Goal: Transaction & Acquisition: Download file/media

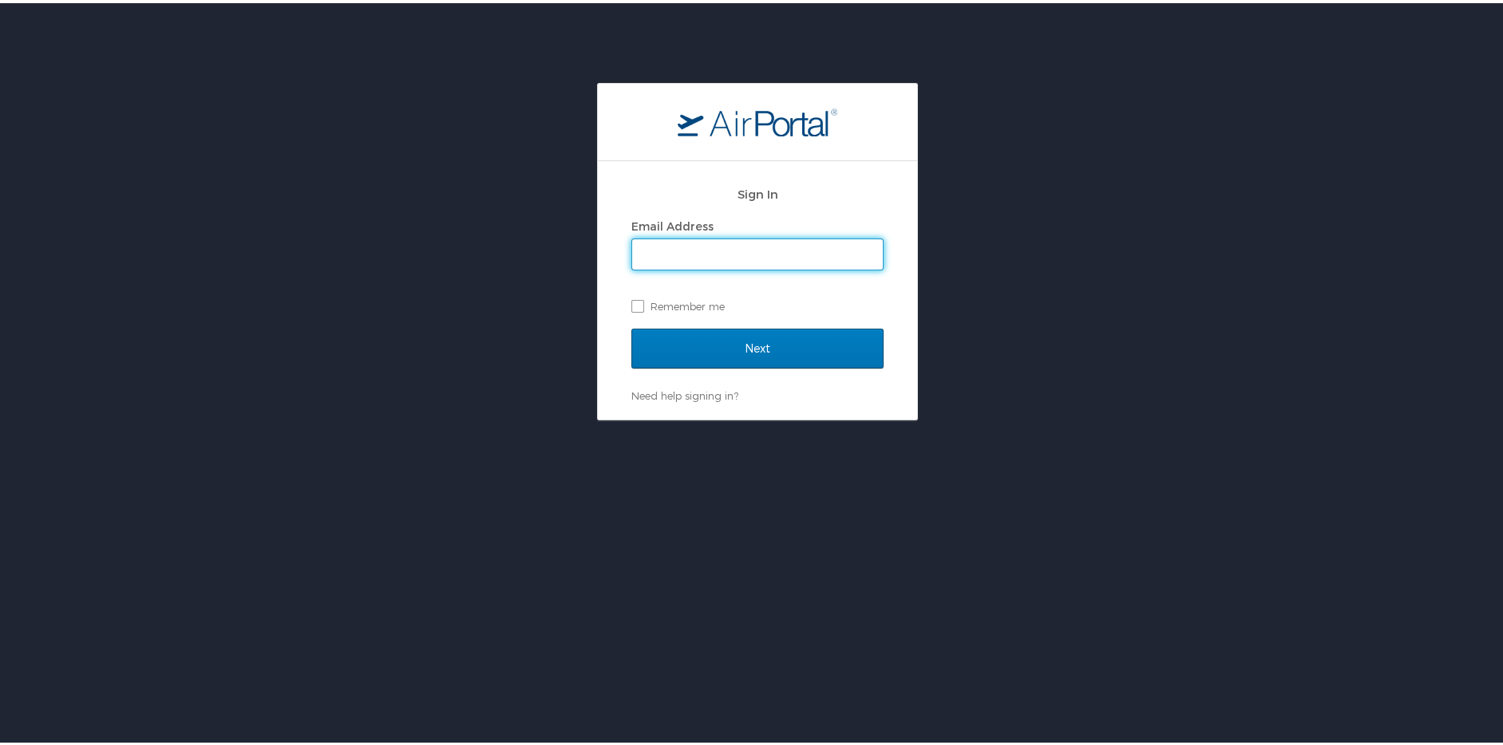
type input "[EMAIL_ADDRESS][PERSON_NAME][DOMAIN_NAME]"
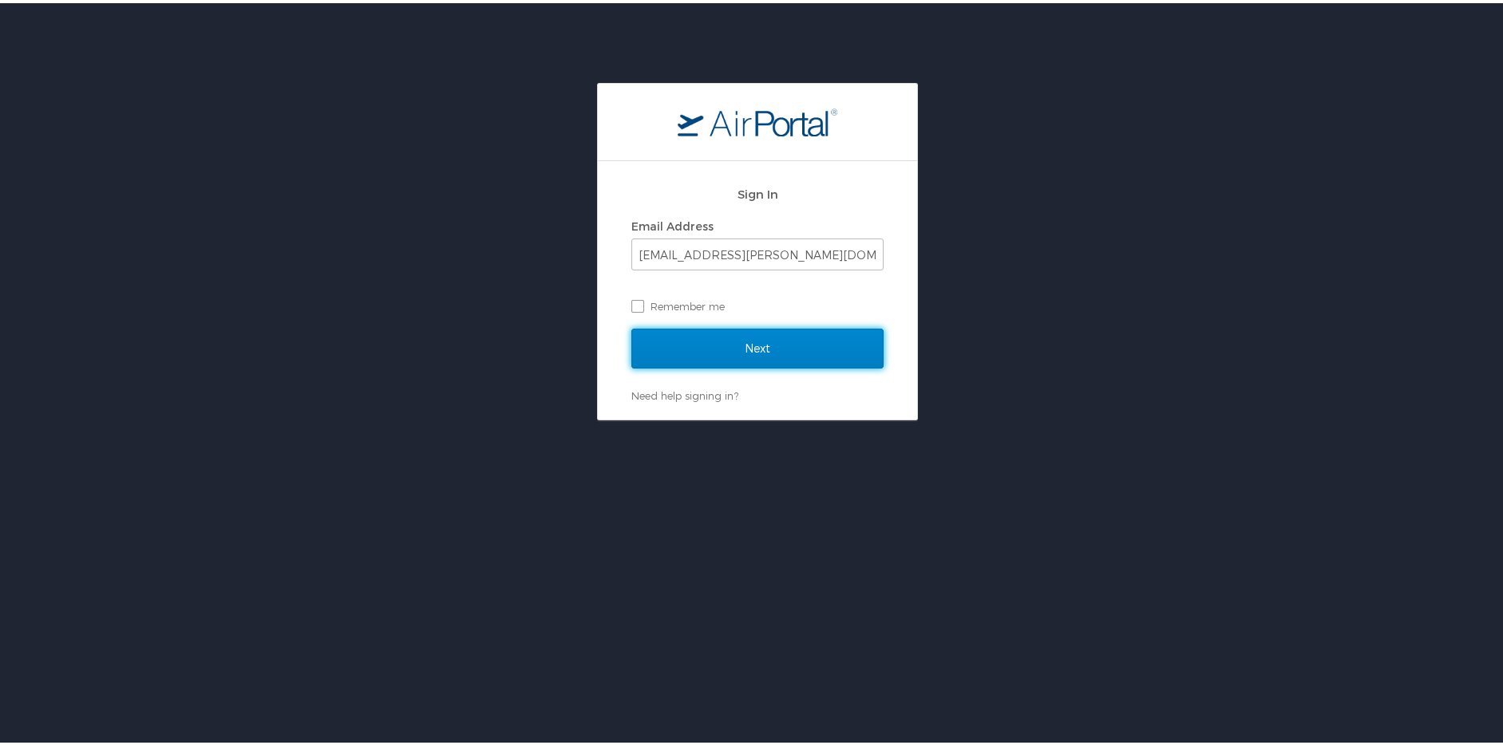
click at [778, 339] on input "Next" at bounding box center [757, 346] width 252 height 40
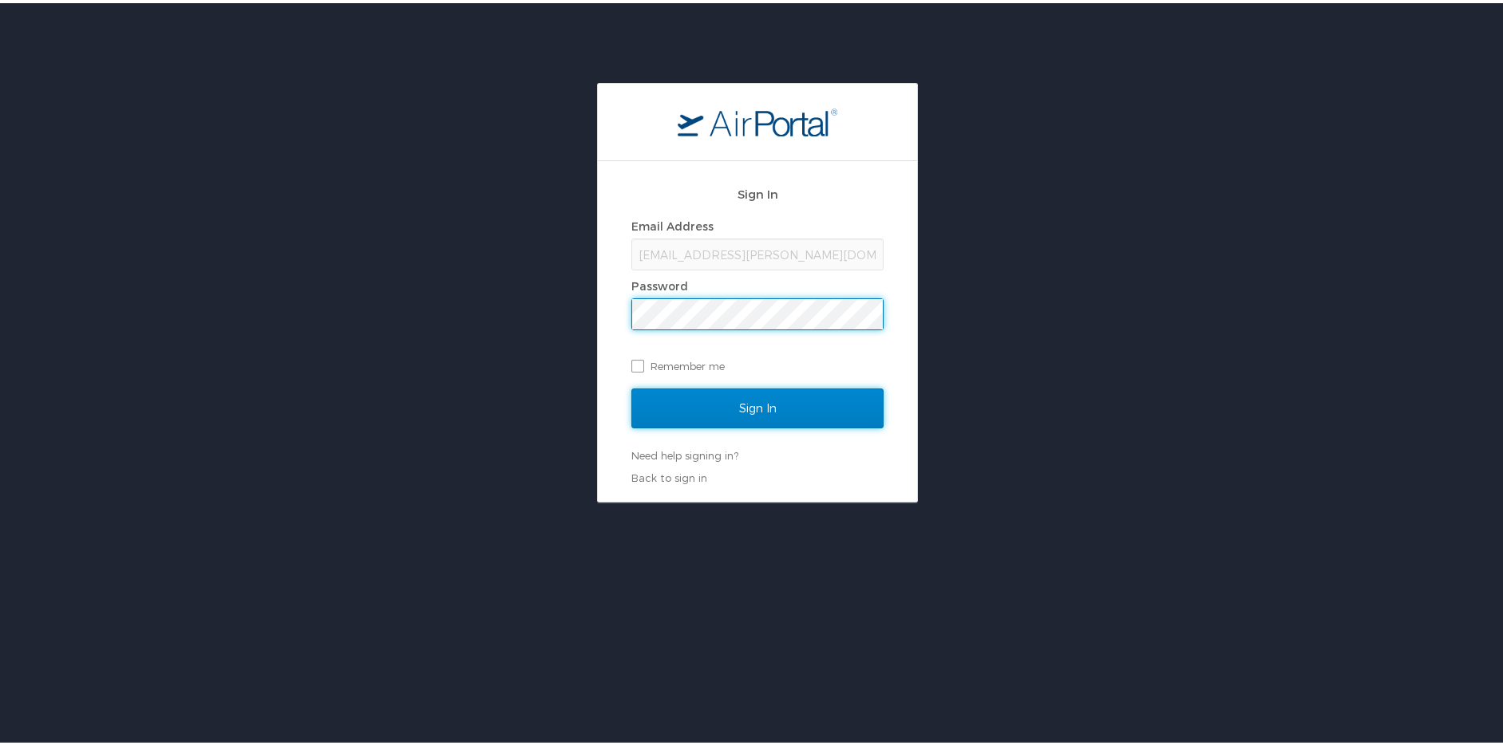
click at [747, 408] on input "Sign In" at bounding box center [757, 405] width 252 height 40
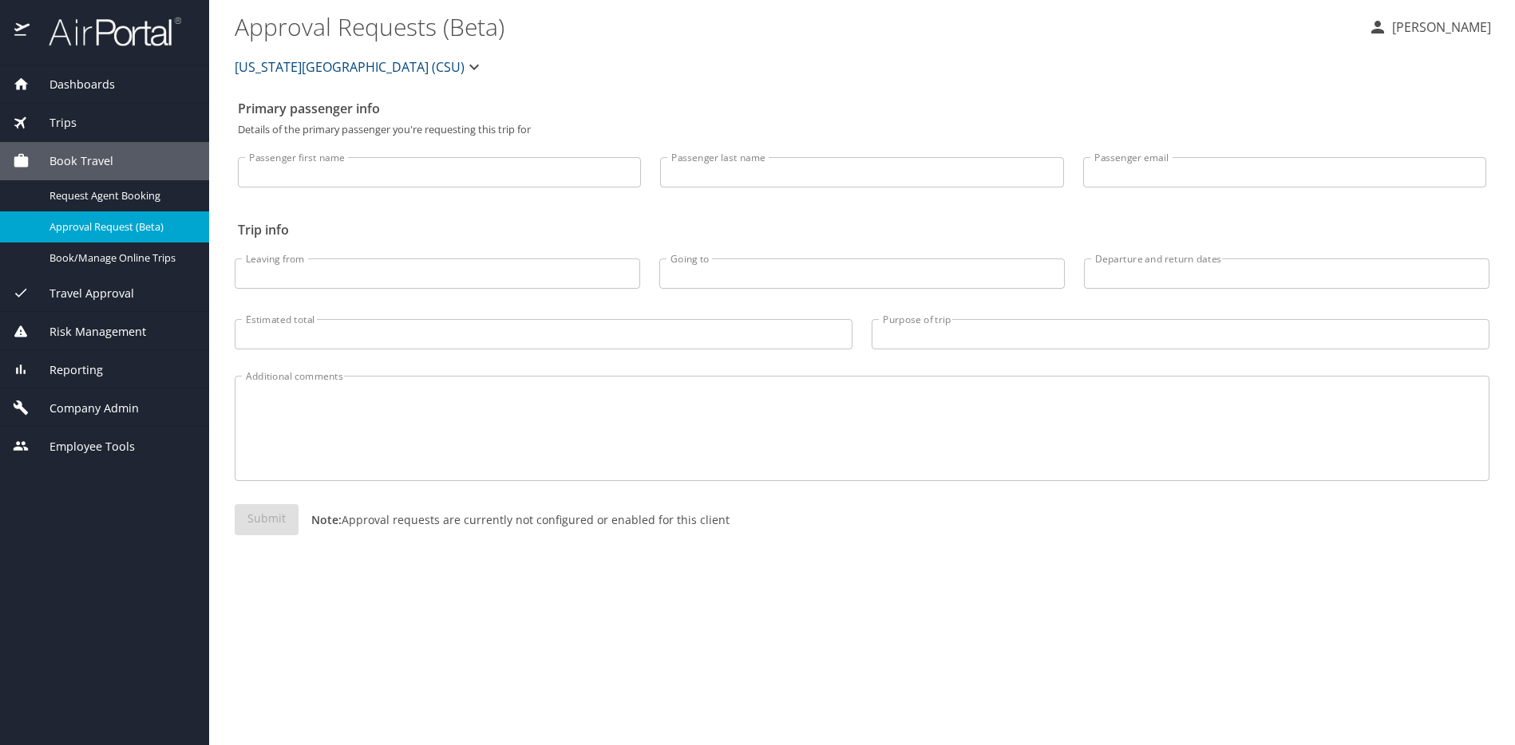
click at [83, 83] on span "Dashboards" at bounding box center [72, 85] width 85 height 18
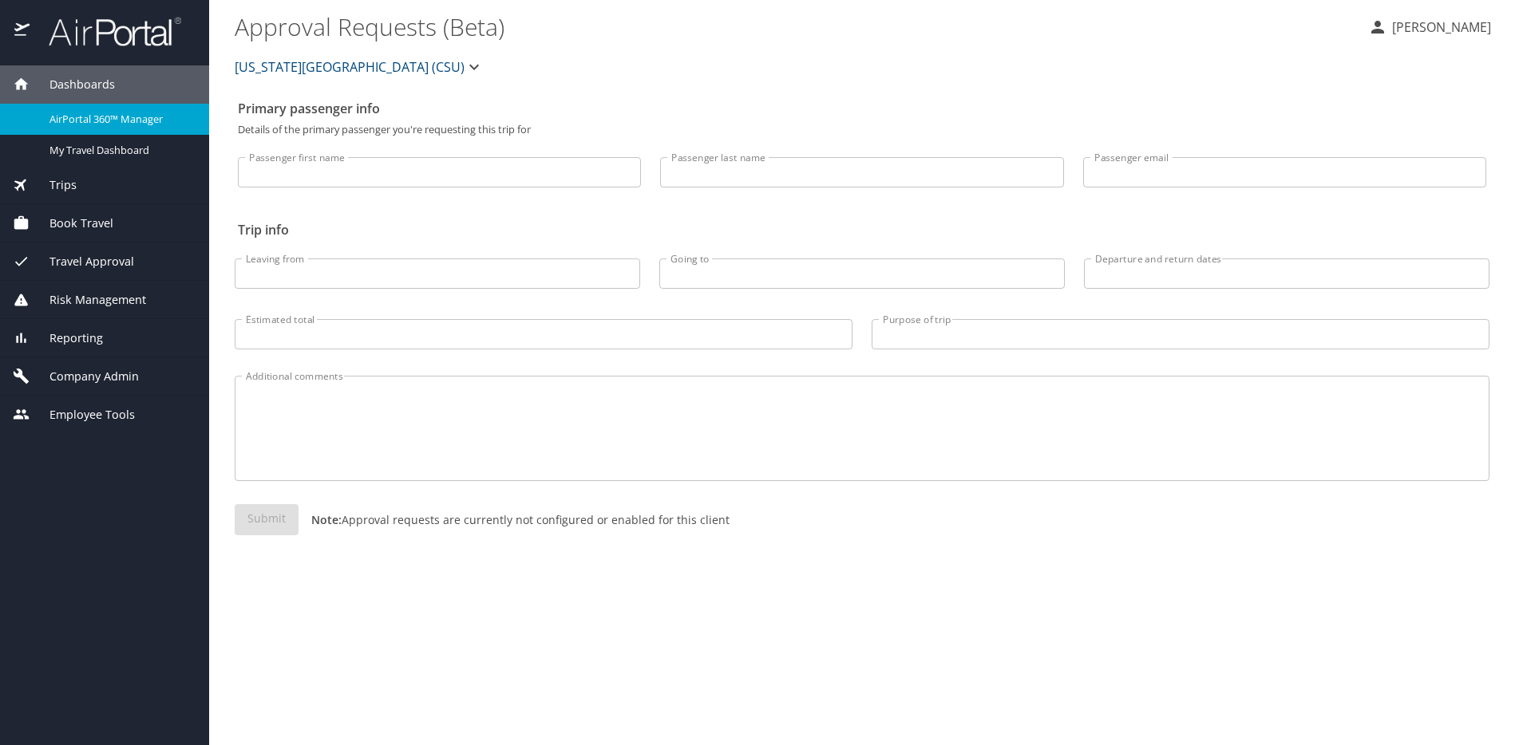
click at [83, 83] on span "Dashboards" at bounding box center [72, 85] width 85 height 18
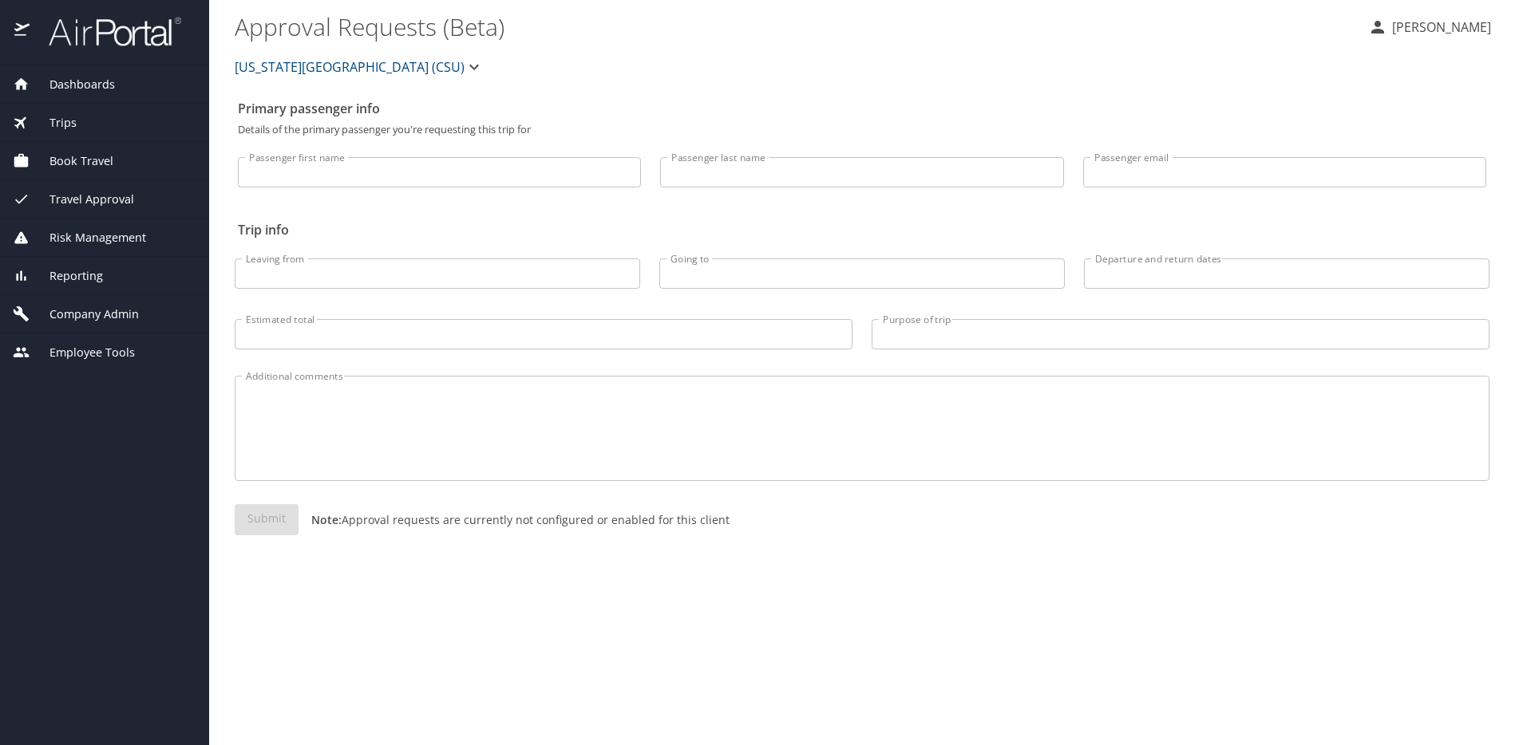
click at [83, 83] on span "Dashboards" at bounding box center [72, 85] width 85 height 18
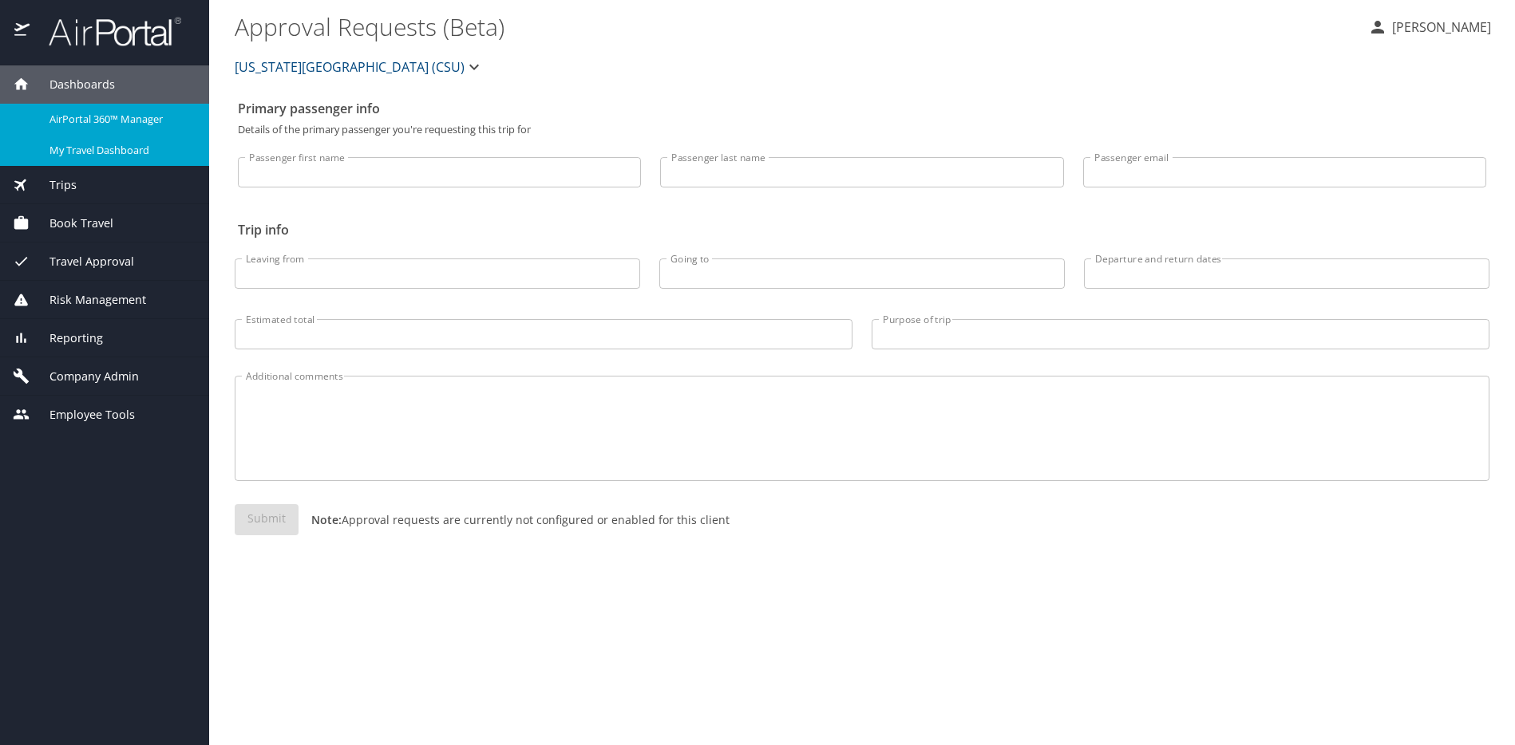
click at [85, 146] on span "My Travel Dashboard" at bounding box center [119, 150] width 140 height 15
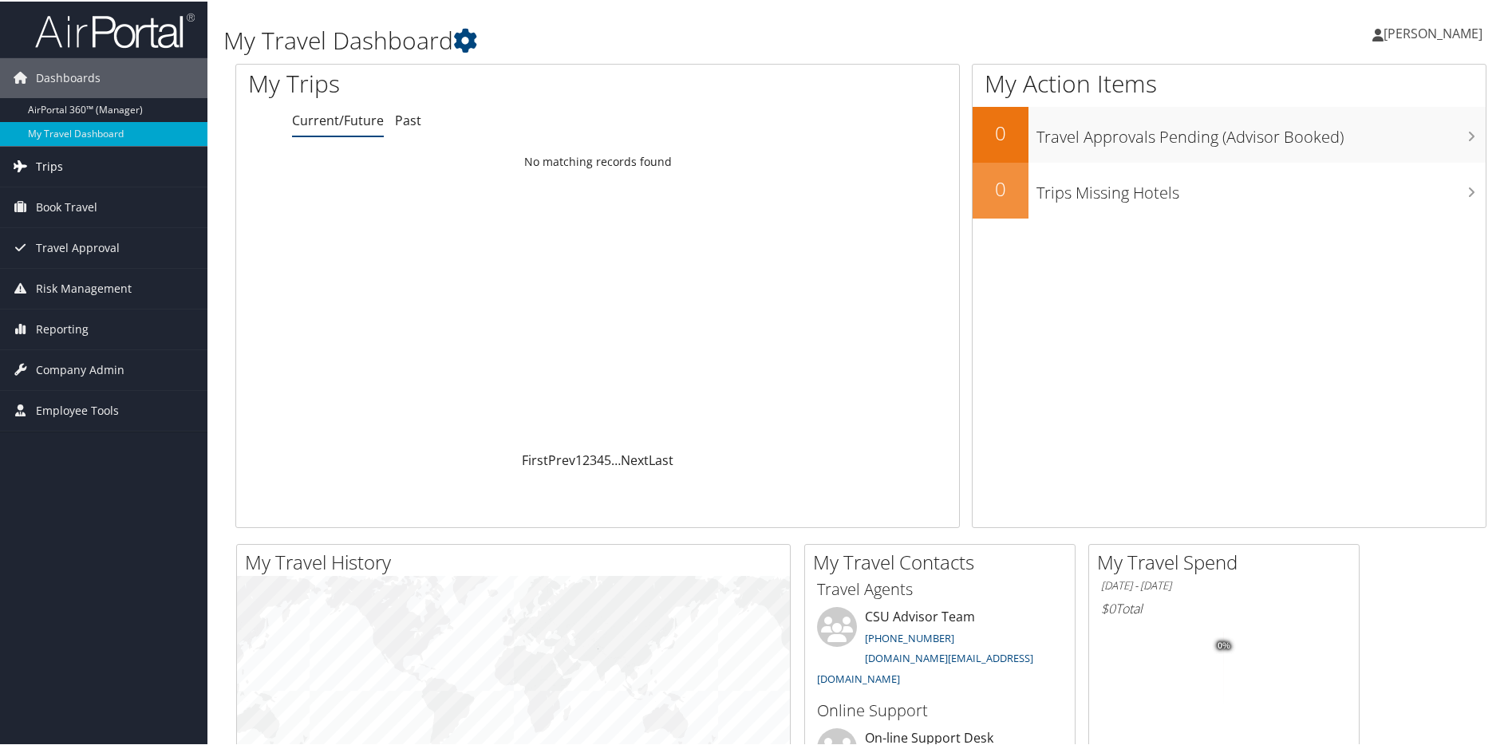
click at [49, 168] on span "Trips" at bounding box center [49, 165] width 27 height 40
click at [85, 405] on span "Risk Management" at bounding box center [84, 407] width 96 height 40
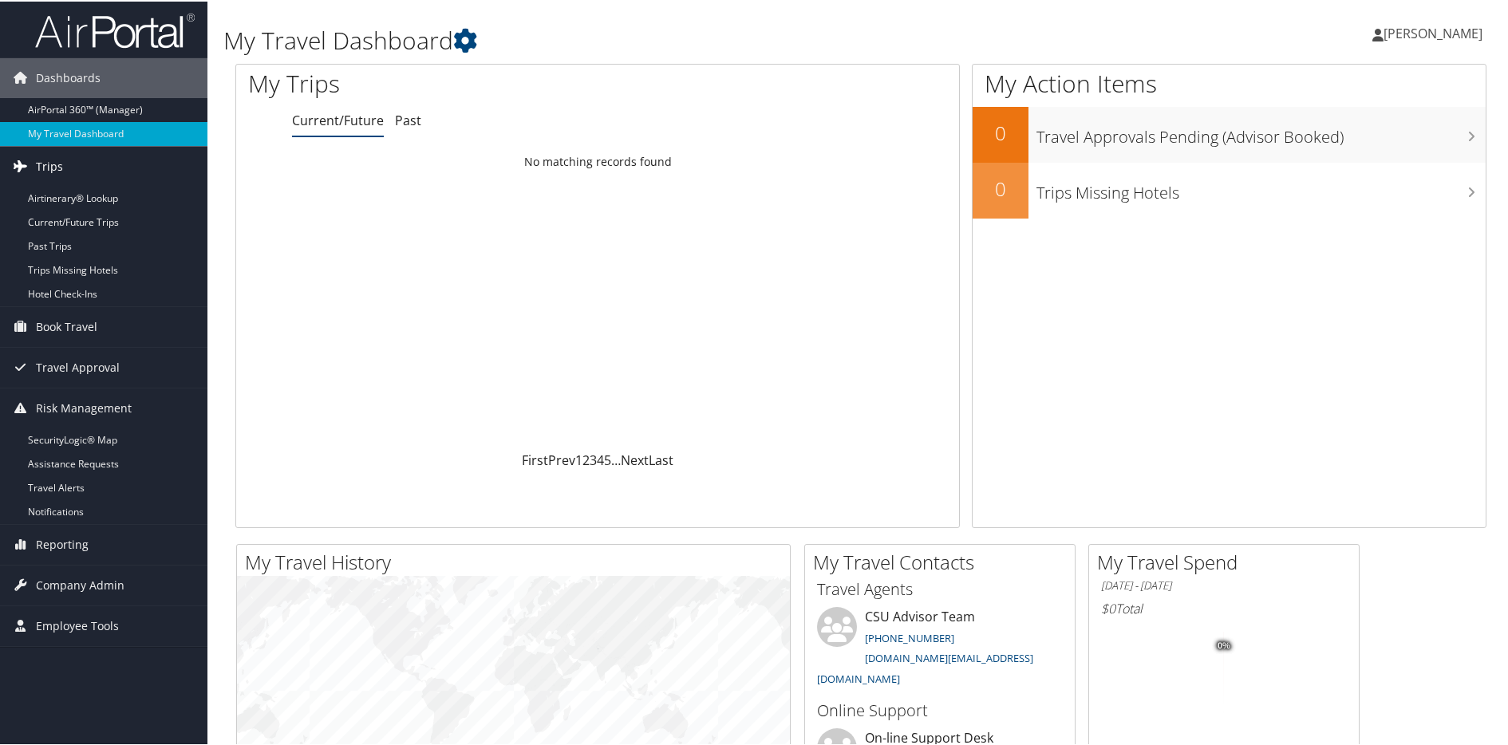
click at [56, 156] on span "Trips" at bounding box center [49, 165] width 27 height 40
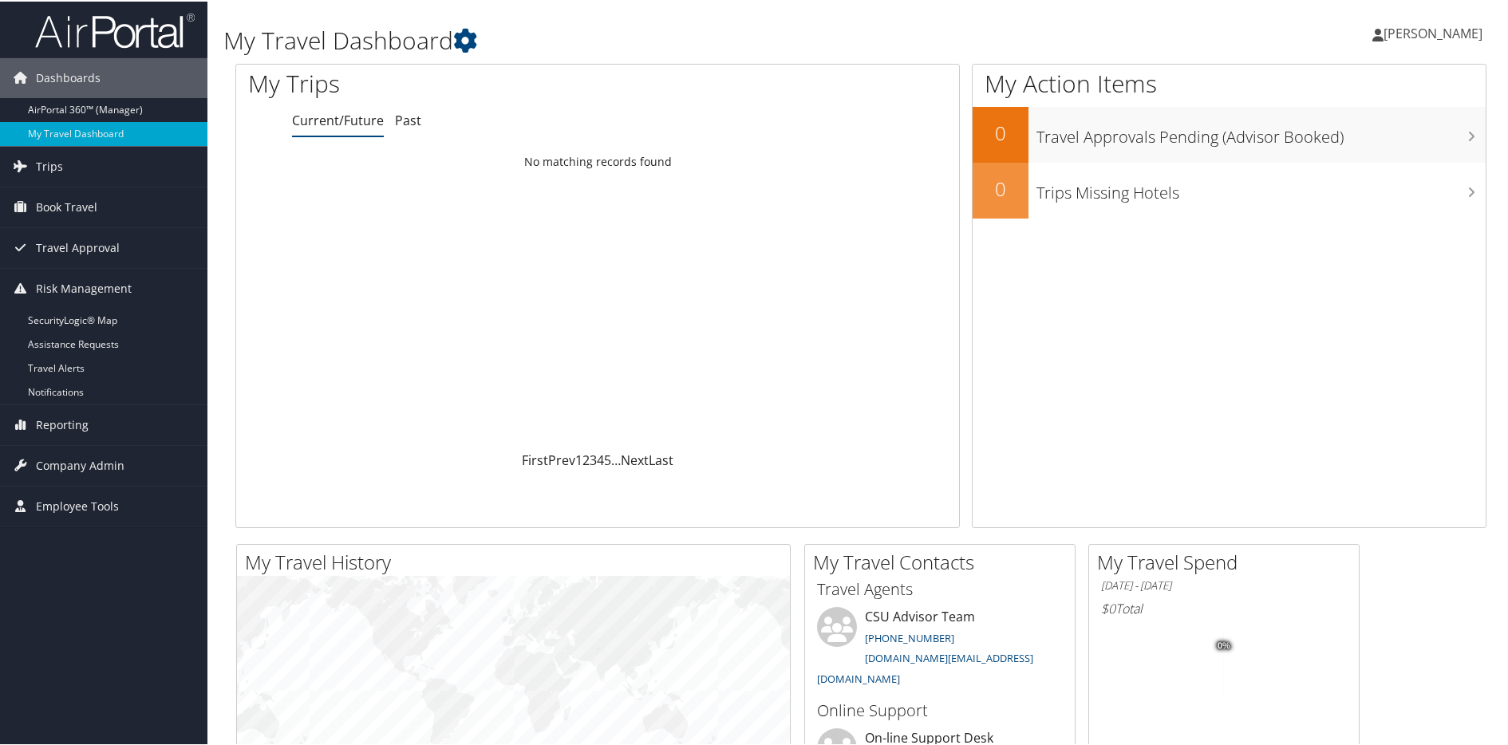
click at [69, 33] on img at bounding box center [115, 29] width 160 height 38
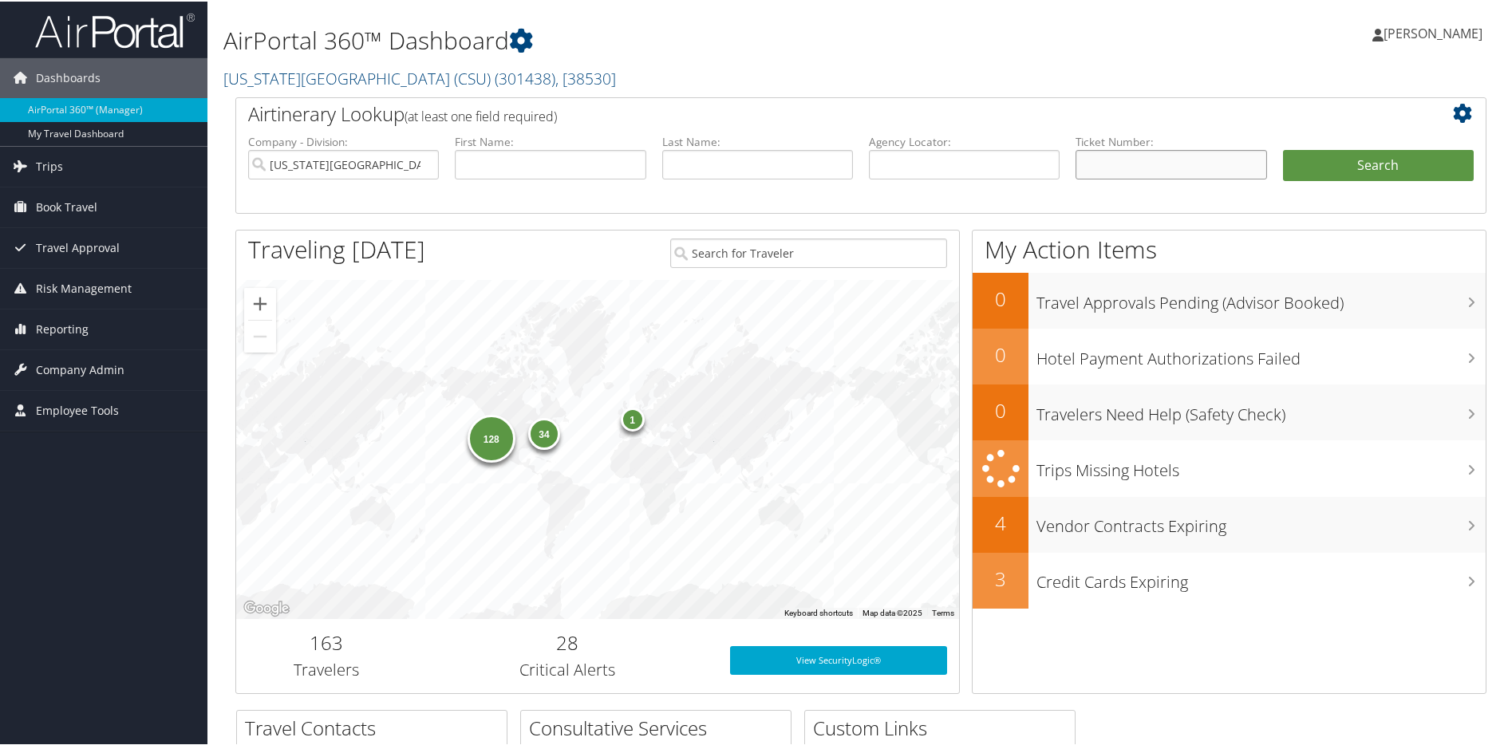
click at [1120, 165] on input "text" at bounding box center [1171, 163] width 191 height 30
paste input "0167307487196"
type input "0167307487196"
click at [1391, 152] on button "Search" at bounding box center [1378, 164] width 191 height 32
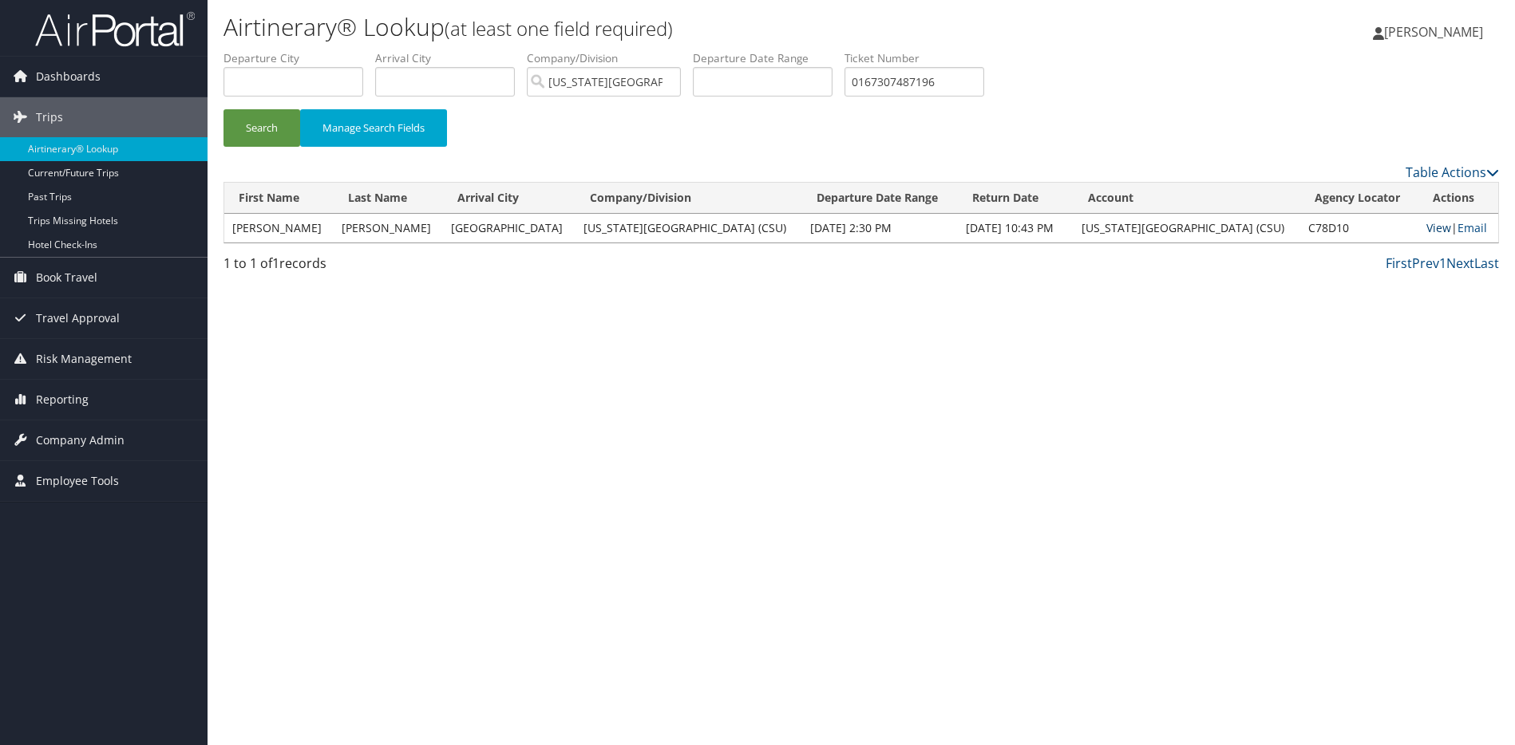
click at [1428, 224] on link "View" at bounding box center [1438, 227] width 25 height 15
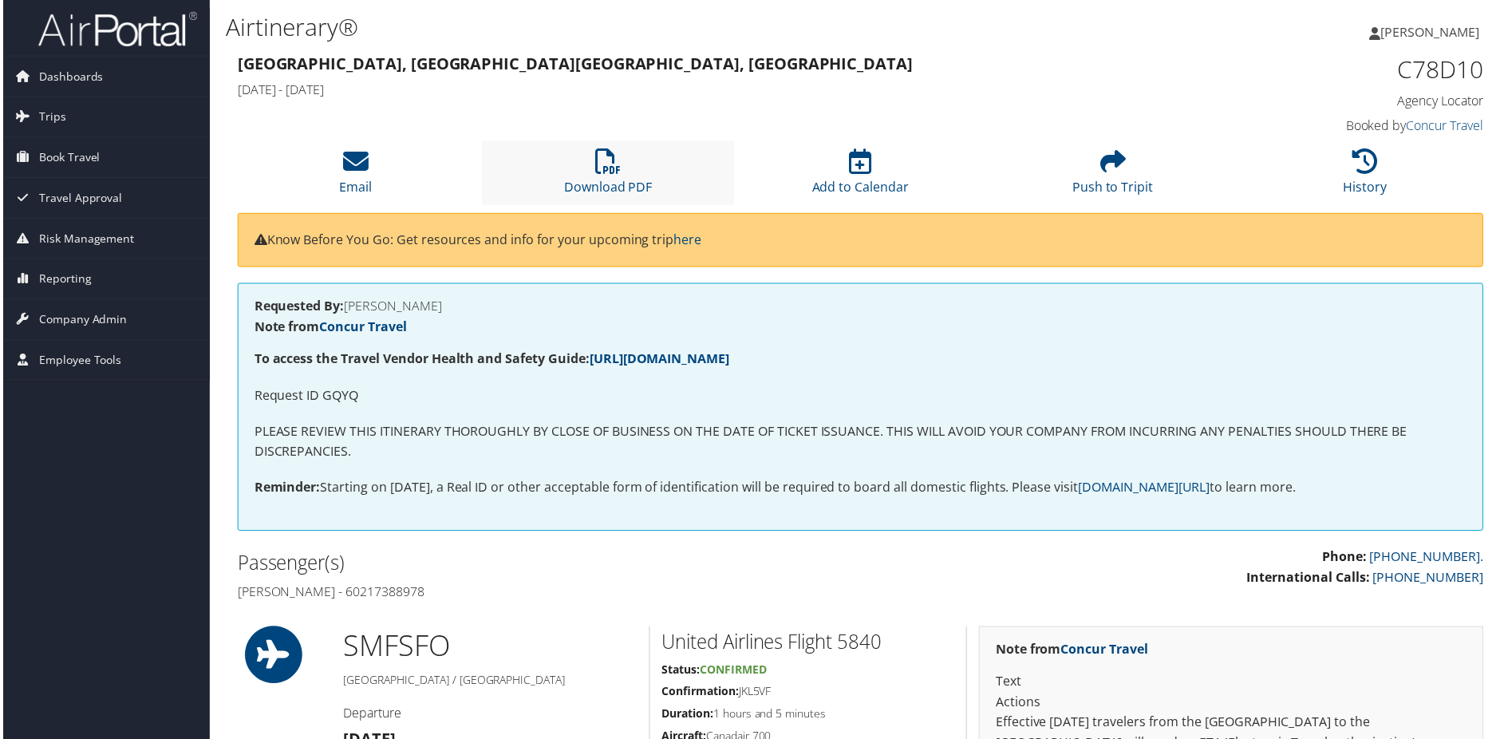
click at [586, 159] on li "Download PDF" at bounding box center [608, 173] width 254 height 65
